Goal: Transaction & Acquisition: Download file/media

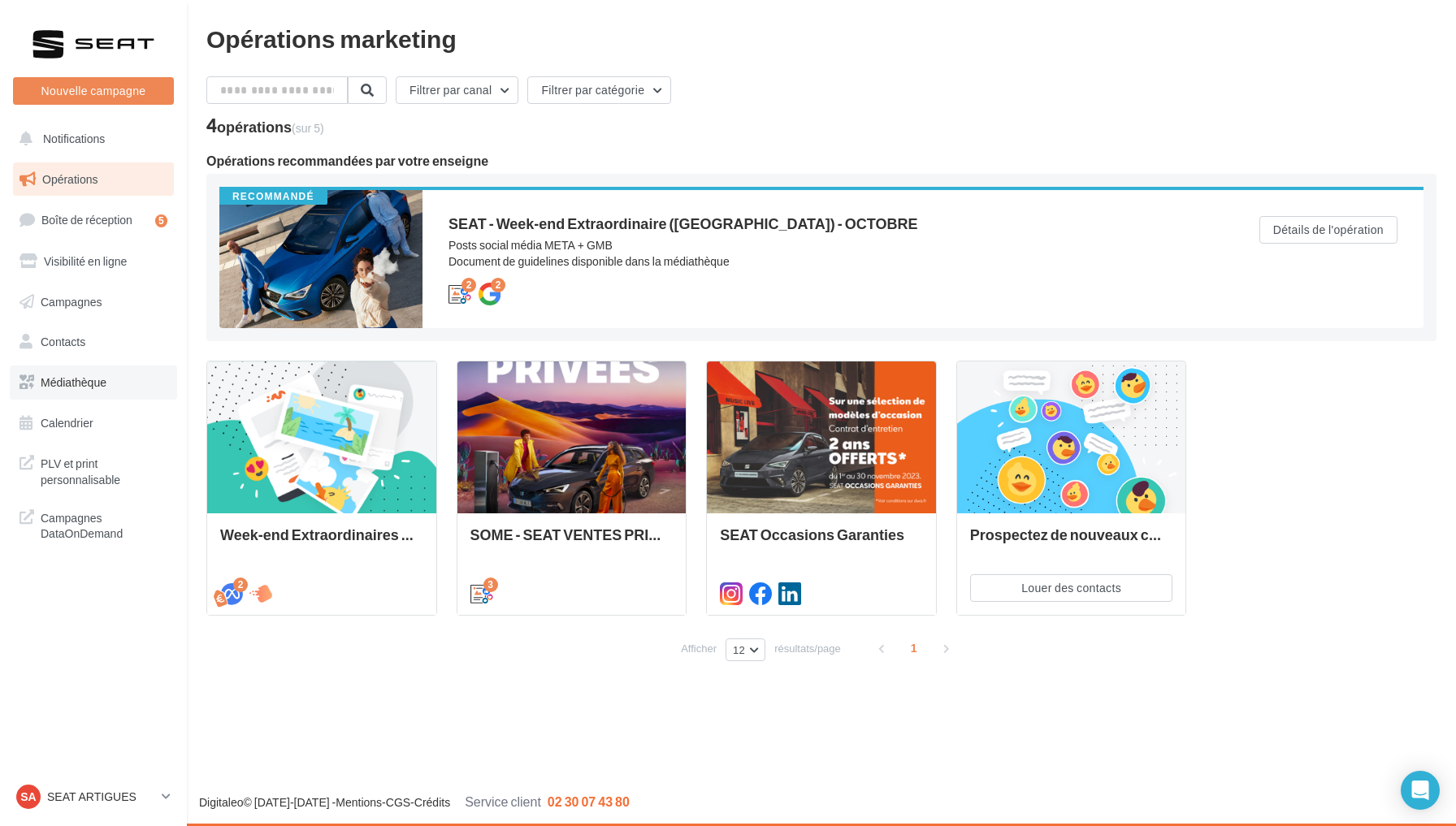
click at [112, 389] on link "Médiathèque" at bounding box center [93, 382] width 167 height 35
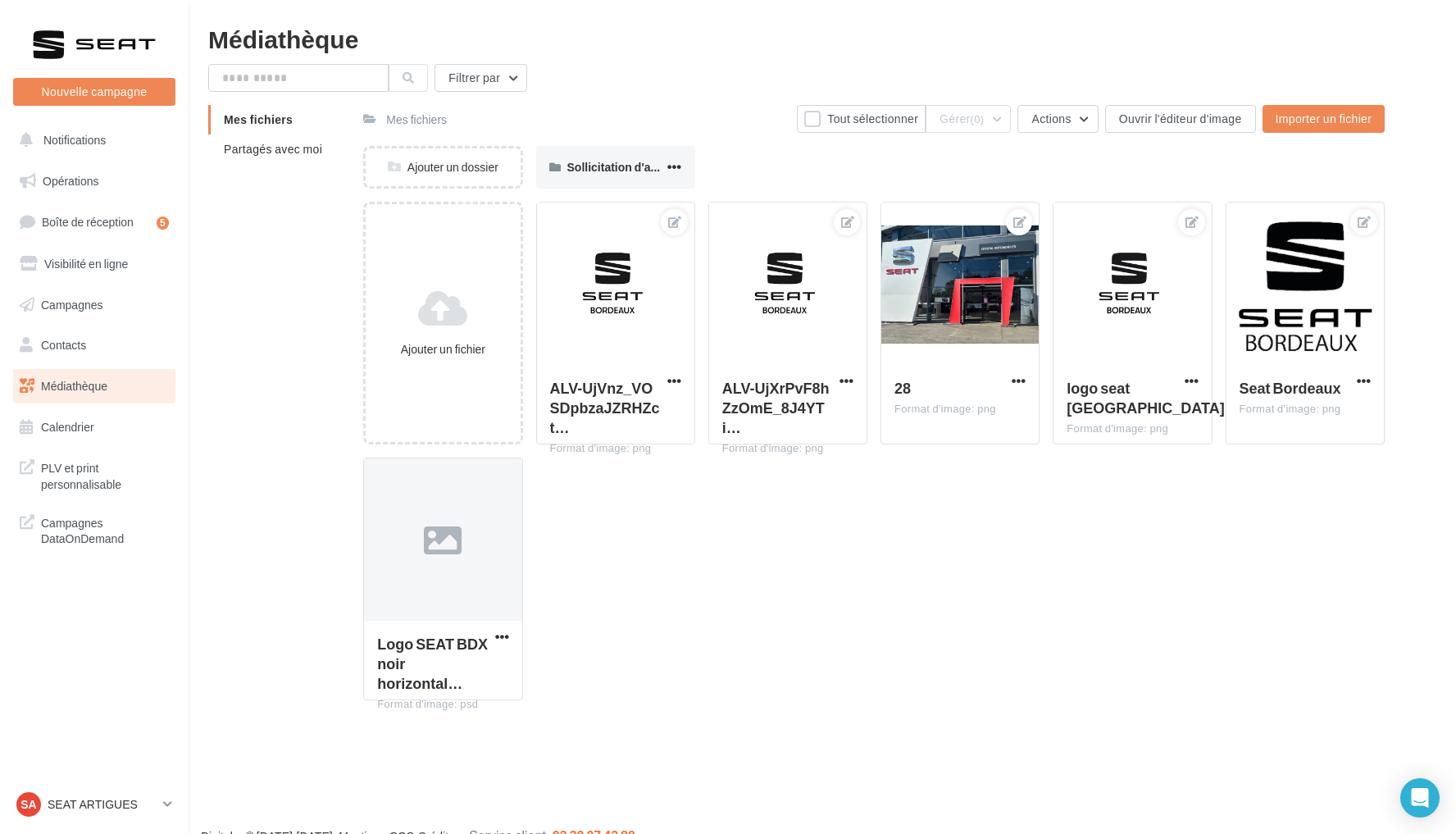
click at [302, 115] on li "Mes fichiers" at bounding box center [279, 119] width 141 height 29
click at [301, 150] on span "Partagés avec moi" at bounding box center [273, 148] width 98 height 14
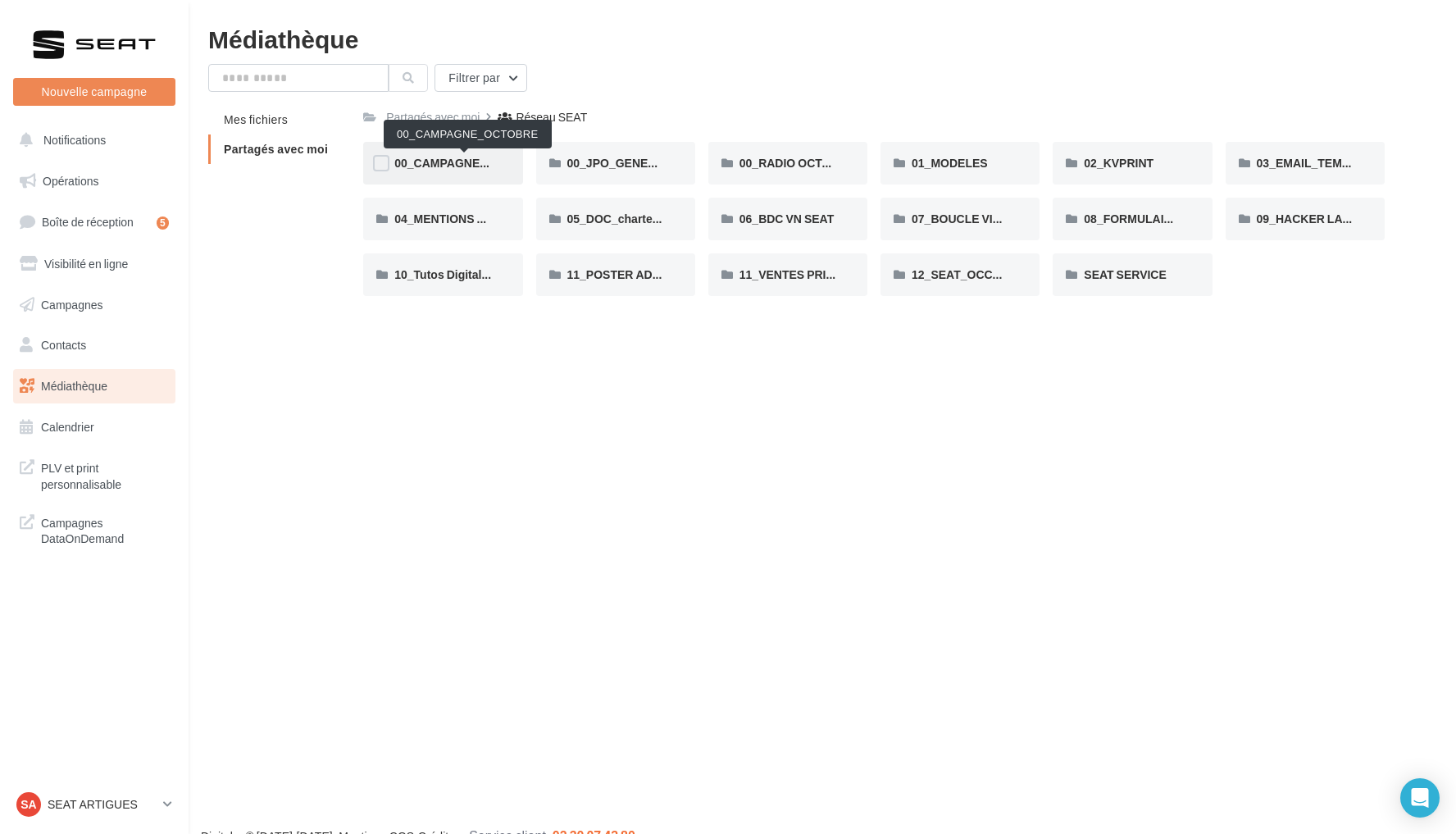
click at [412, 166] on span "00_CAMPAGNE_OCTOBRE" at bounding box center [469, 162] width 149 height 14
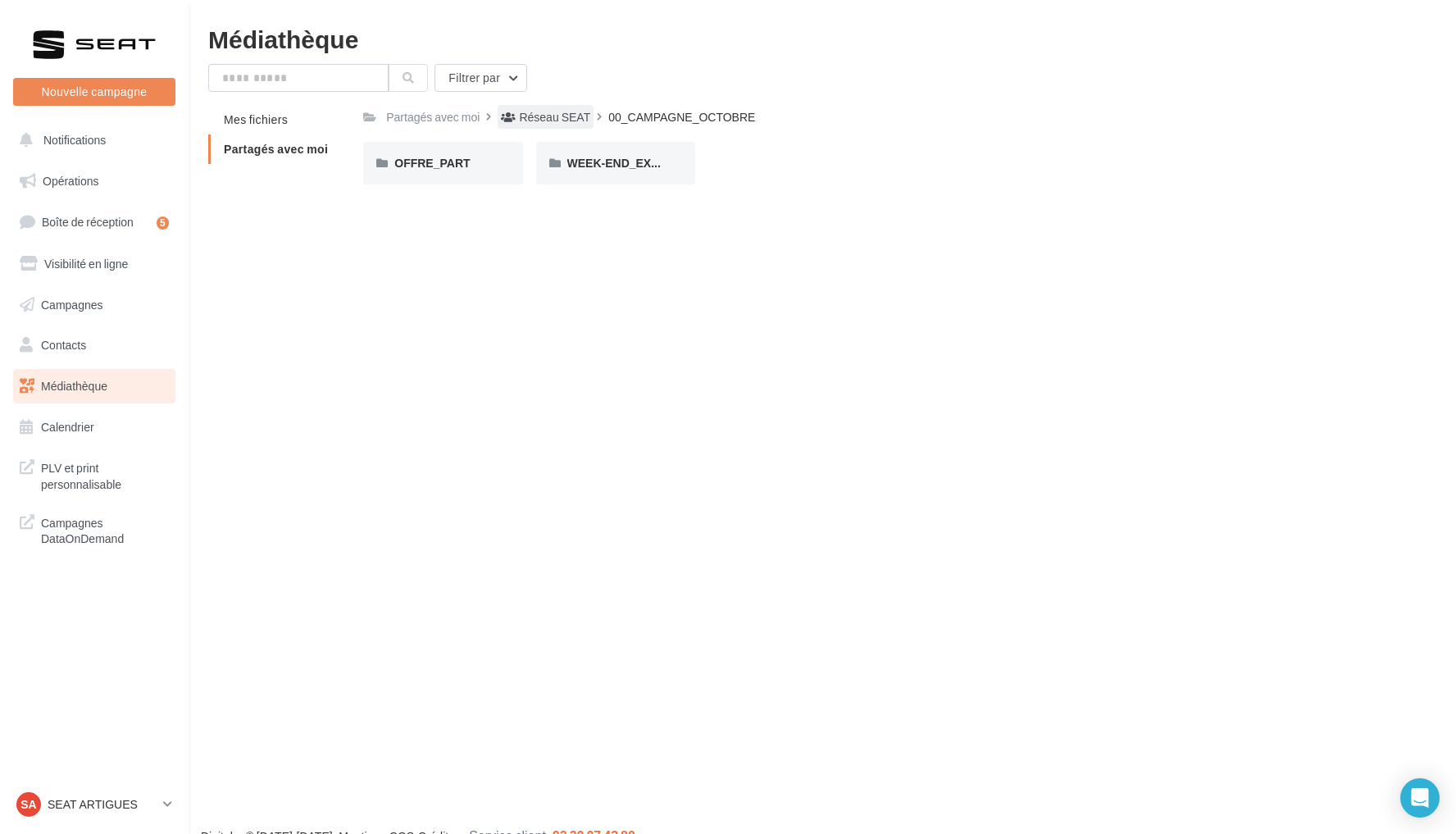
click at [562, 116] on div "Réseau SEAT" at bounding box center [554, 117] width 72 height 16
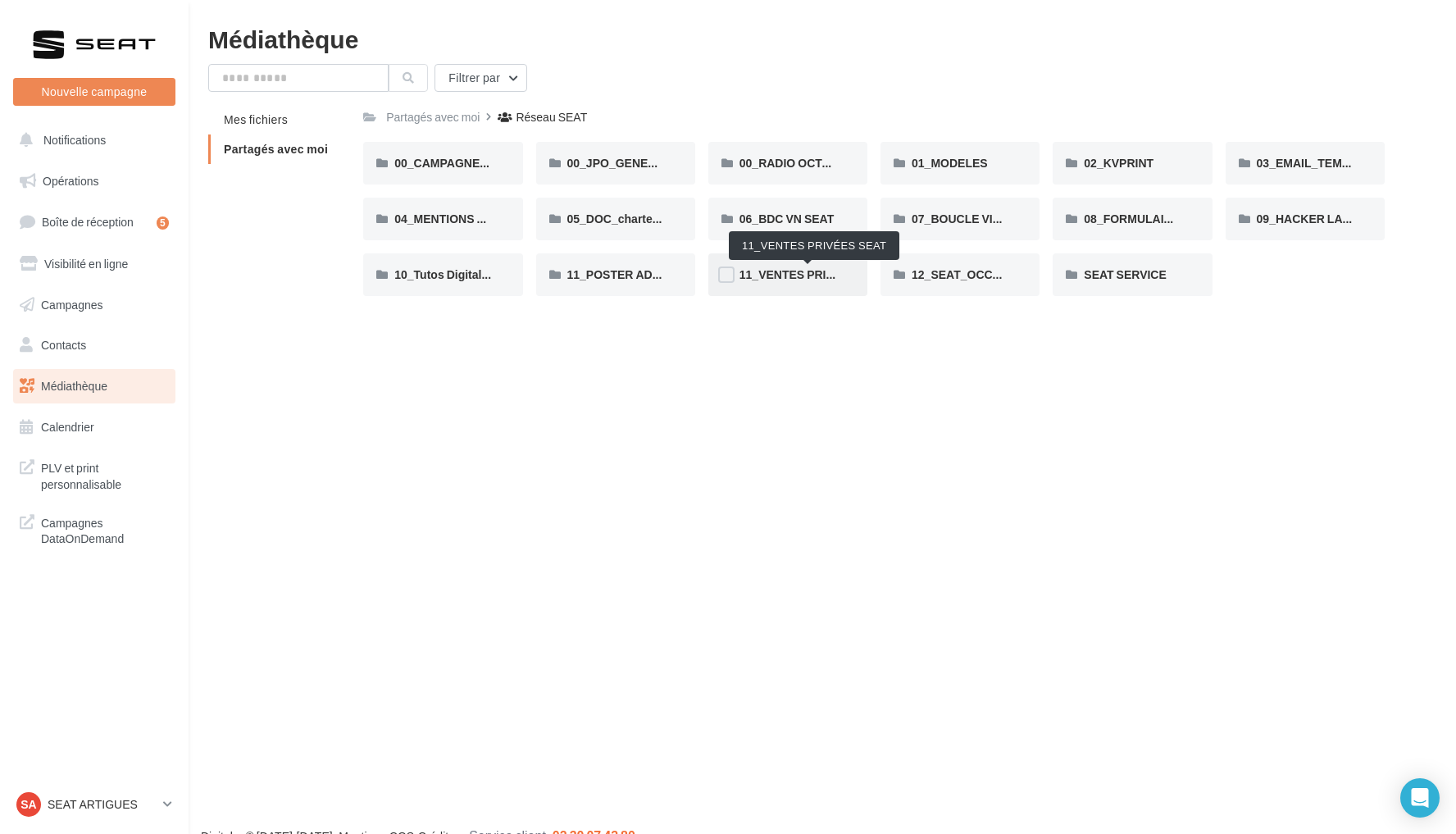
click at [800, 277] on span "11_VENTES PRIVÉES SEAT" at bounding box center [814, 274] width 149 height 14
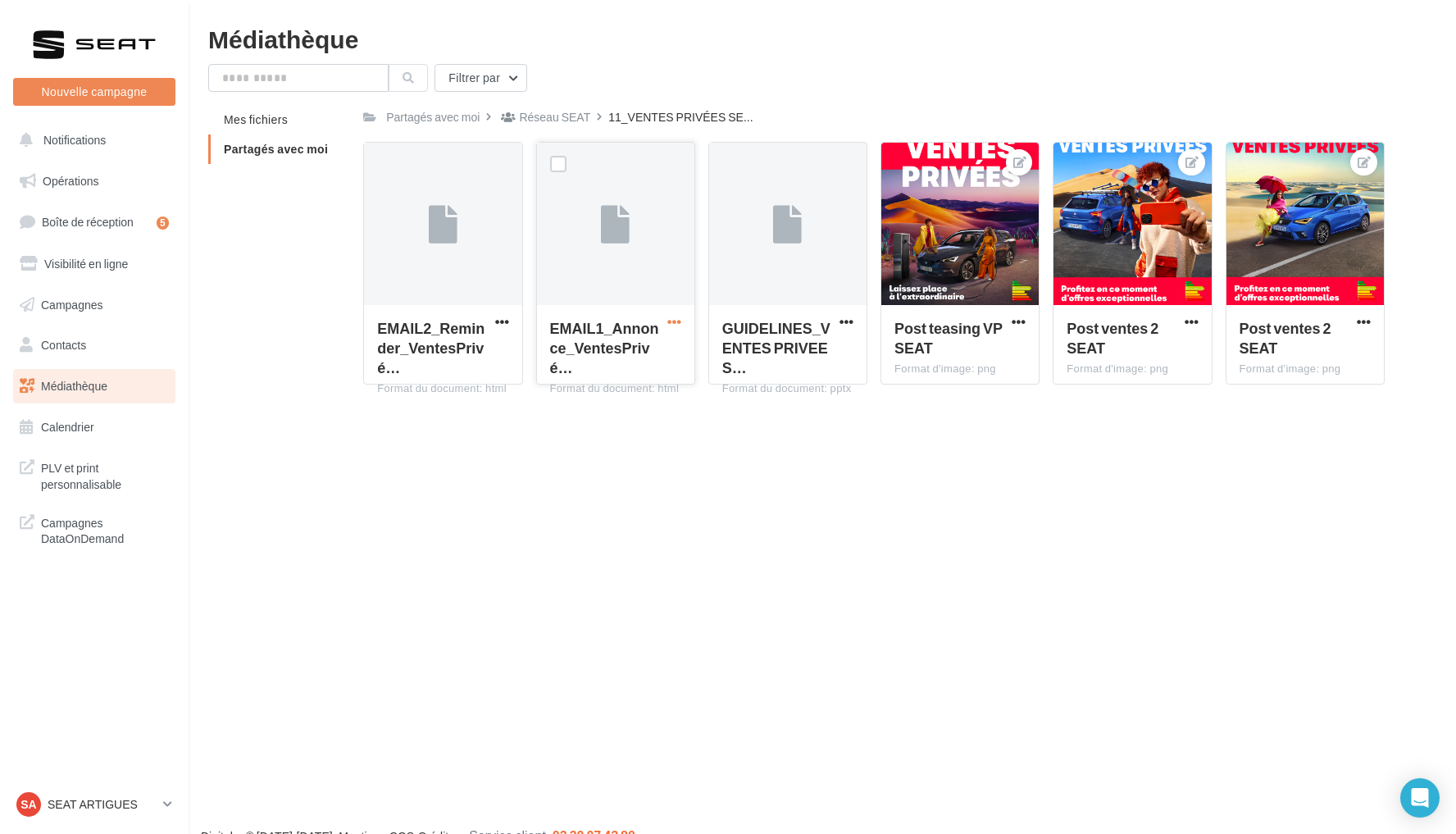
click at [678, 324] on span "button" at bounding box center [674, 322] width 14 height 14
click at [618, 365] on button "Télécharger" at bounding box center [603, 354] width 164 height 42
